Goal: Use online tool/utility: Utilize a website feature to perform a specific function

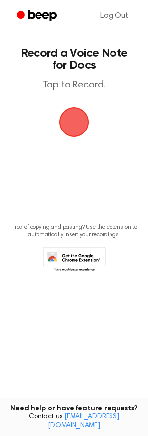
click at [73, 123] on span "button" at bounding box center [74, 122] width 28 height 28
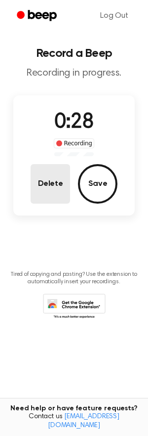
click at [44, 187] on button "Delete" at bounding box center [51, 184] width 40 height 40
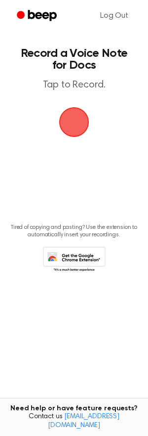
click at [77, 118] on span "button" at bounding box center [74, 122] width 28 height 28
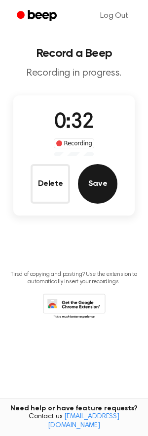
click at [93, 185] on button "Save" at bounding box center [98, 184] width 40 height 40
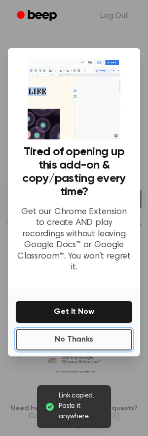
click at [56, 335] on button "No Thanks" at bounding box center [74, 340] width 117 height 22
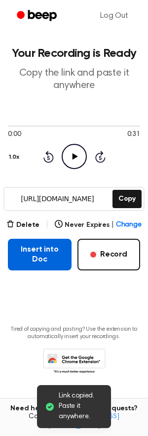
click at [50, 261] on button "Insert into Doc" at bounding box center [40, 255] width 64 height 32
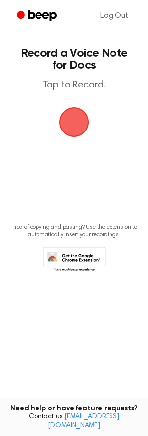
click at [70, 124] on span "button" at bounding box center [74, 122] width 30 height 30
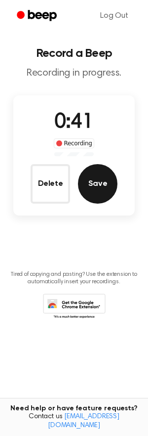
click at [92, 183] on button "Save" at bounding box center [98, 184] width 40 height 40
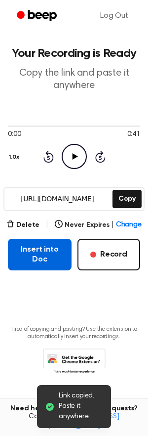
click at [30, 247] on button "Insert into Doc" at bounding box center [40, 255] width 64 height 32
